Goal: Task Accomplishment & Management: Manage account settings

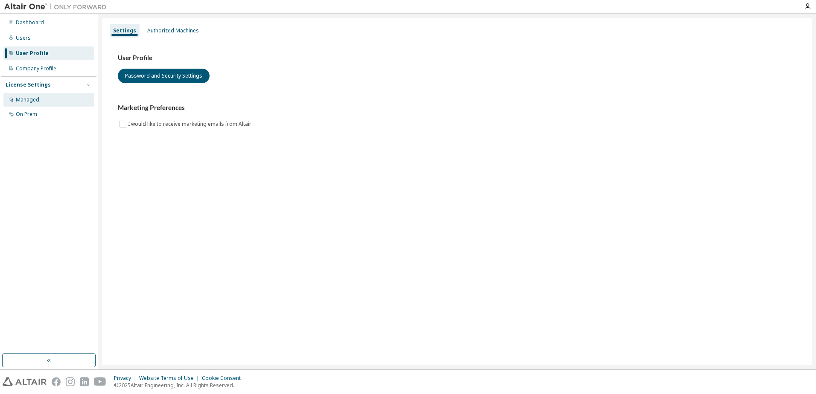
click at [29, 97] on div "Managed" at bounding box center [27, 99] width 23 height 7
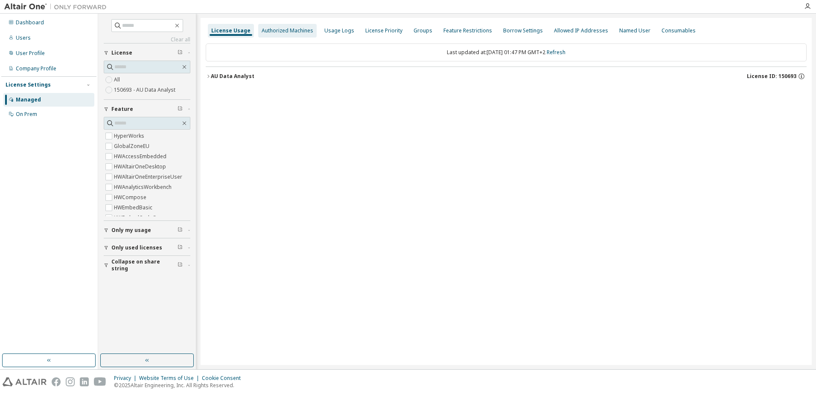
click at [289, 30] on div "Authorized Machines" at bounding box center [288, 30] width 52 height 7
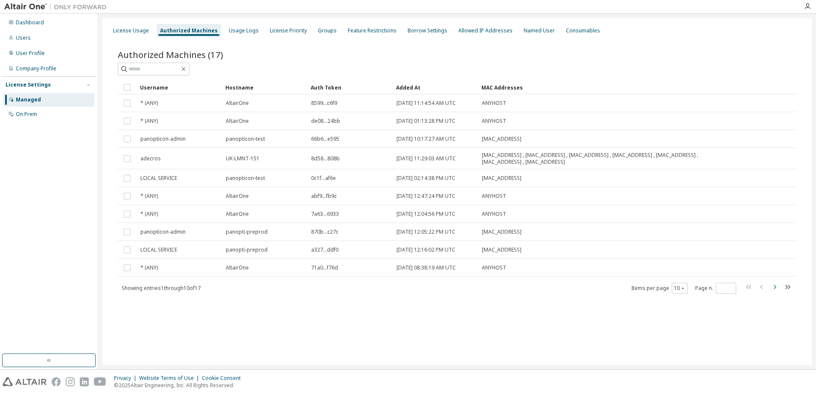
click at [775, 286] on icon "button" at bounding box center [775, 287] width 3 height 4
type input "*"
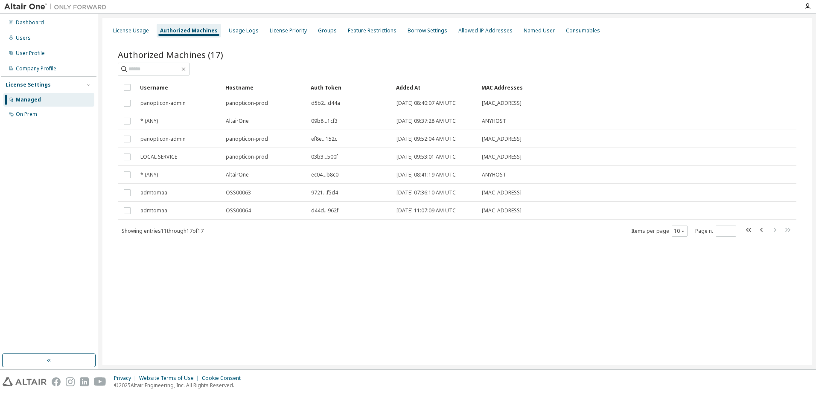
click at [775, 286] on div "License Usage Authorized Machines Usage Logs License Priority Groups Feature Re…" at bounding box center [456, 191] width 709 height 347
click at [27, 39] on div "Users" at bounding box center [23, 38] width 15 height 7
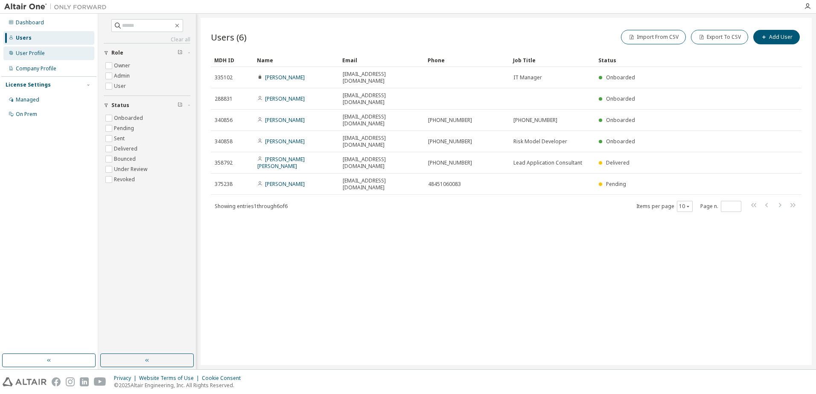
click at [26, 52] on div "User Profile" at bounding box center [30, 53] width 29 height 7
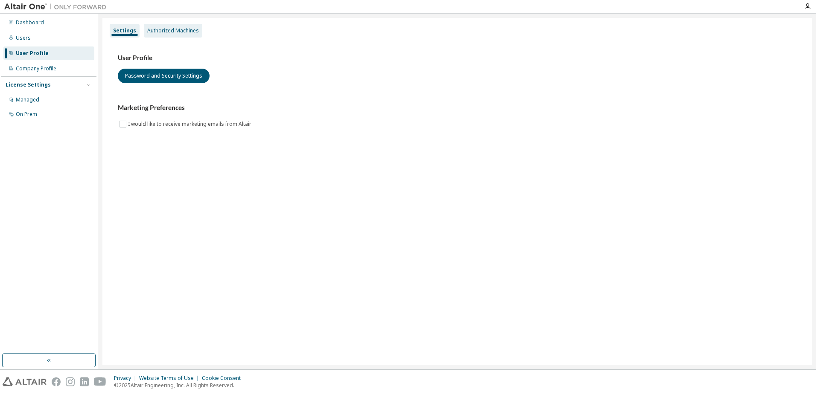
click at [169, 31] on div "Authorized Machines" at bounding box center [173, 30] width 52 height 7
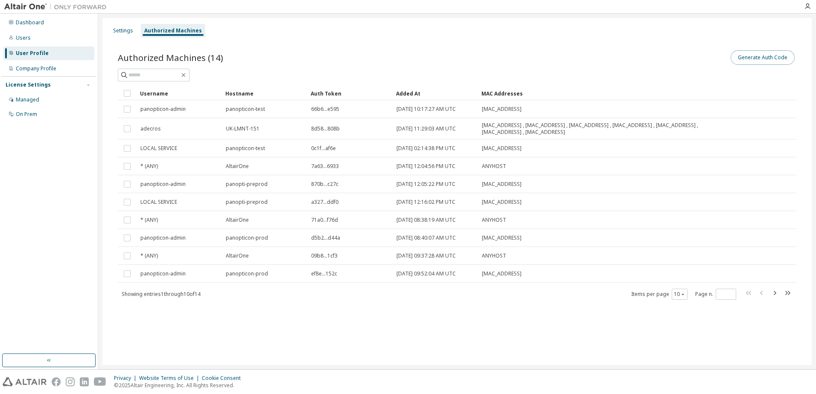
click at [768, 58] on button "Generate Auth Code" at bounding box center [762, 57] width 64 height 15
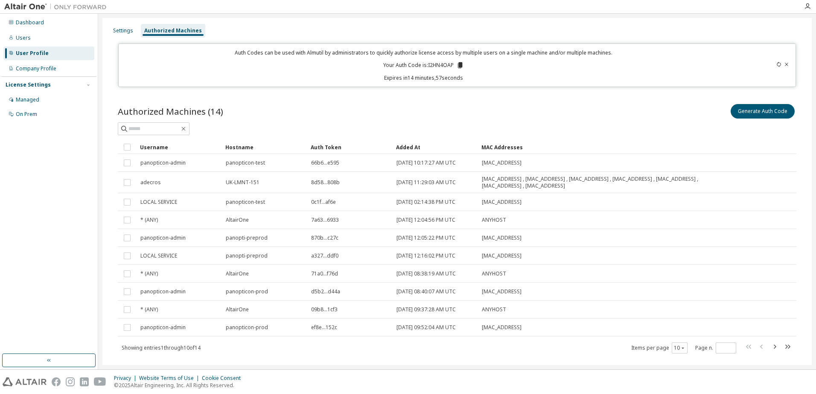
click at [459, 65] on icon at bounding box center [460, 65] width 5 height 6
click at [555, 65] on div "Auth Codes can be used with Almutil by administrators to quickly authorize lice…" at bounding box center [424, 65] width 600 height 32
